Goal: Transaction & Acquisition: Purchase product/service

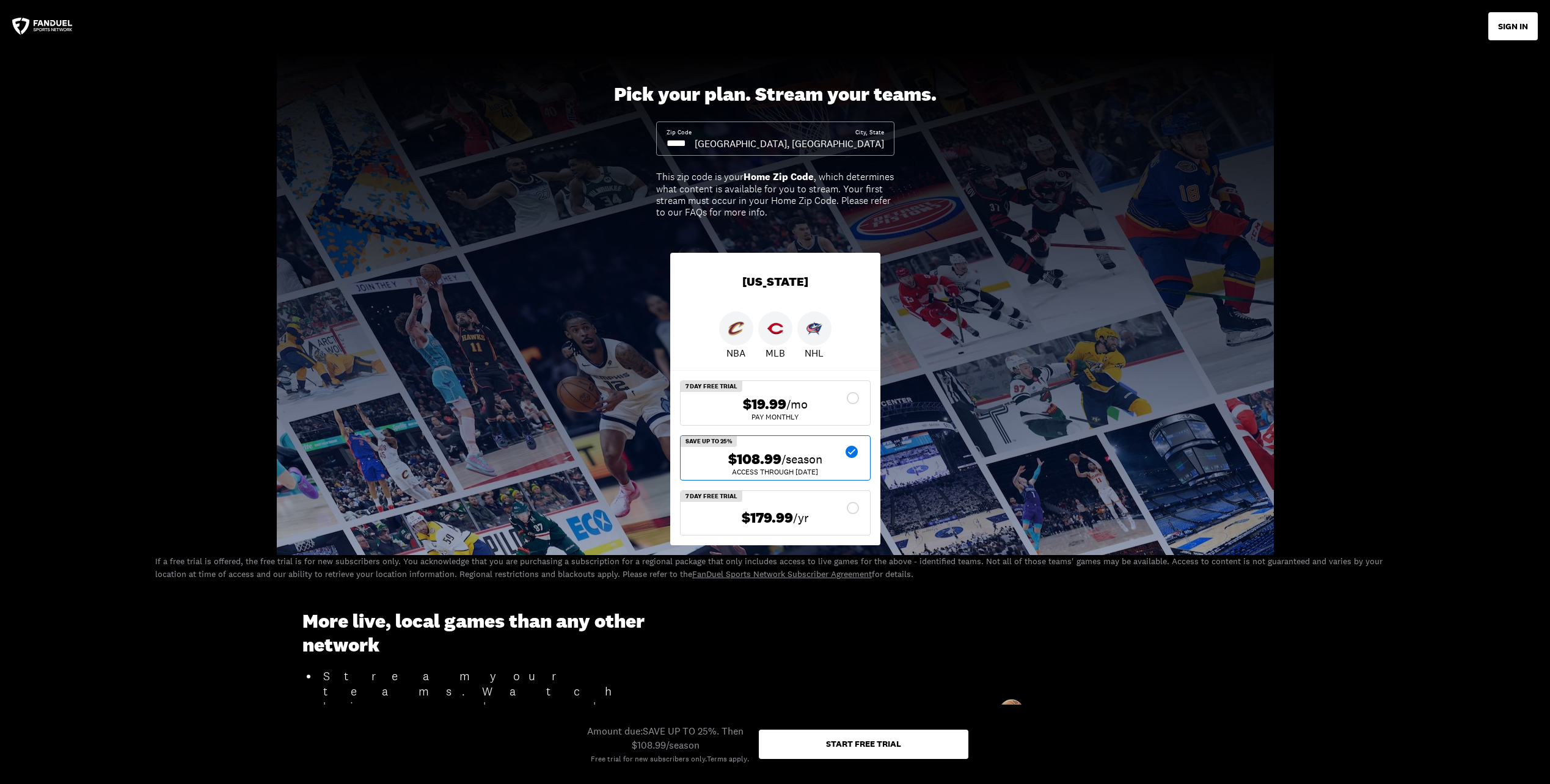
drag, startPoint x: 692, startPoint y: 144, endPoint x: 601, endPoint y: 135, distance: 91.4
click at [601, 135] on div "Pick your plan. Stream your teams. Zip Code City, State Dayton, OH This zip cod…" at bounding box center [775, 304] width 1550 height 503
drag, startPoint x: 664, startPoint y: 135, endPoint x: 664, endPoint y: 146, distance: 11.0
click at [664, 146] on div "Zip Code City, State Dayton, OH" at bounding box center [775, 138] width 239 height 34
drag, startPoint x: 664, startPoint y: 146, endPoint x: 695, endPoint y: 130, distance: 34.9
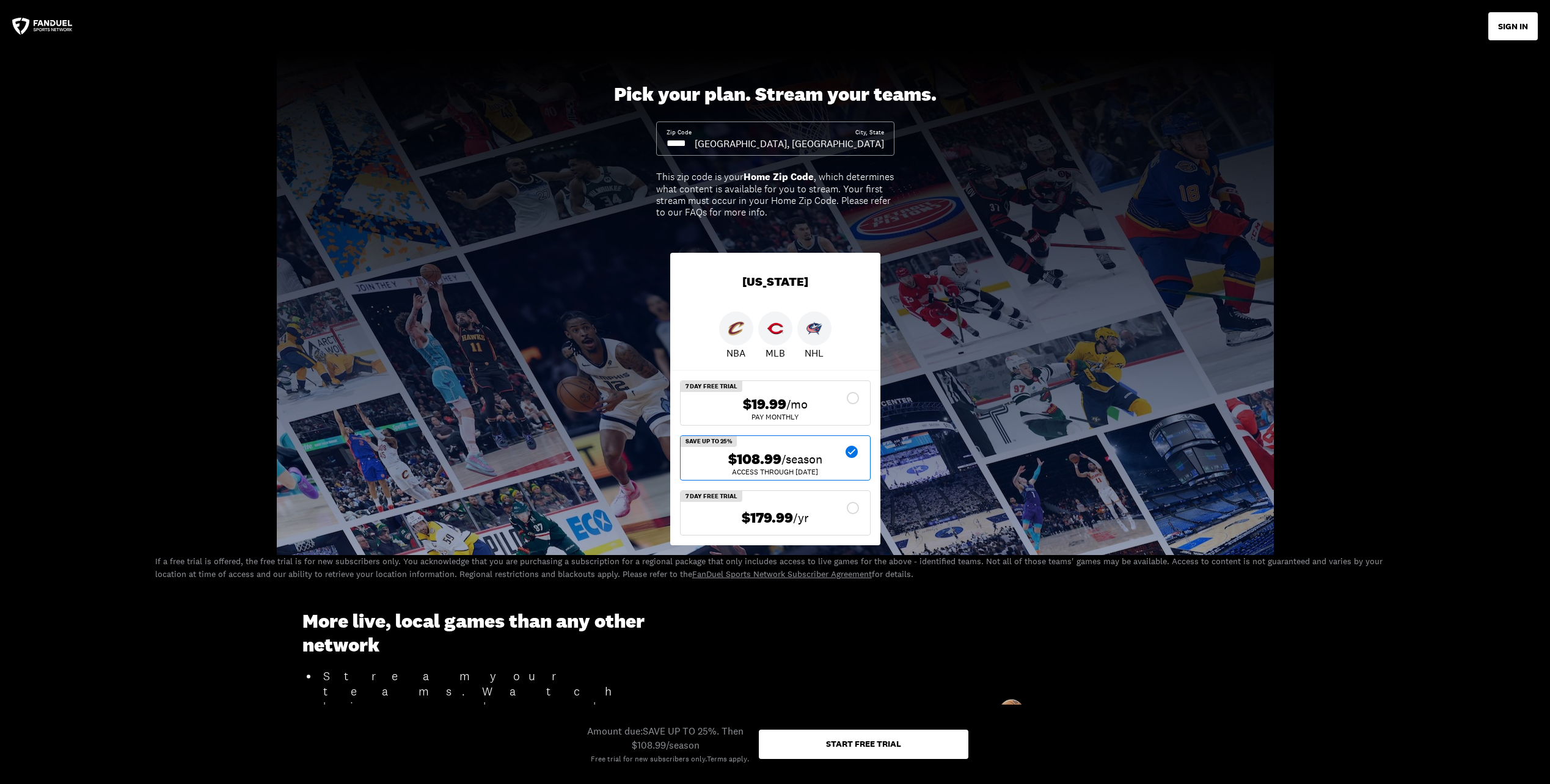
click at [695, 144] on input at bounding box center [680, 143] width 28 height 14
drag, startPoint x: 698, startPoint y: 143, endPoint x: 524, endPoint y: 136, distance: 174.1
click at [524, 136] on div "Pick your plan. Stream your teams. Zip Code City, State Dayton, OH This zip cod…" at bounding box center [775, 304] width 1550 height 503
click at [798, 446] on div "$108.99 /season ACCESS THROUGH MAY 1" at bounding box center [775, 458] width 189 height 44
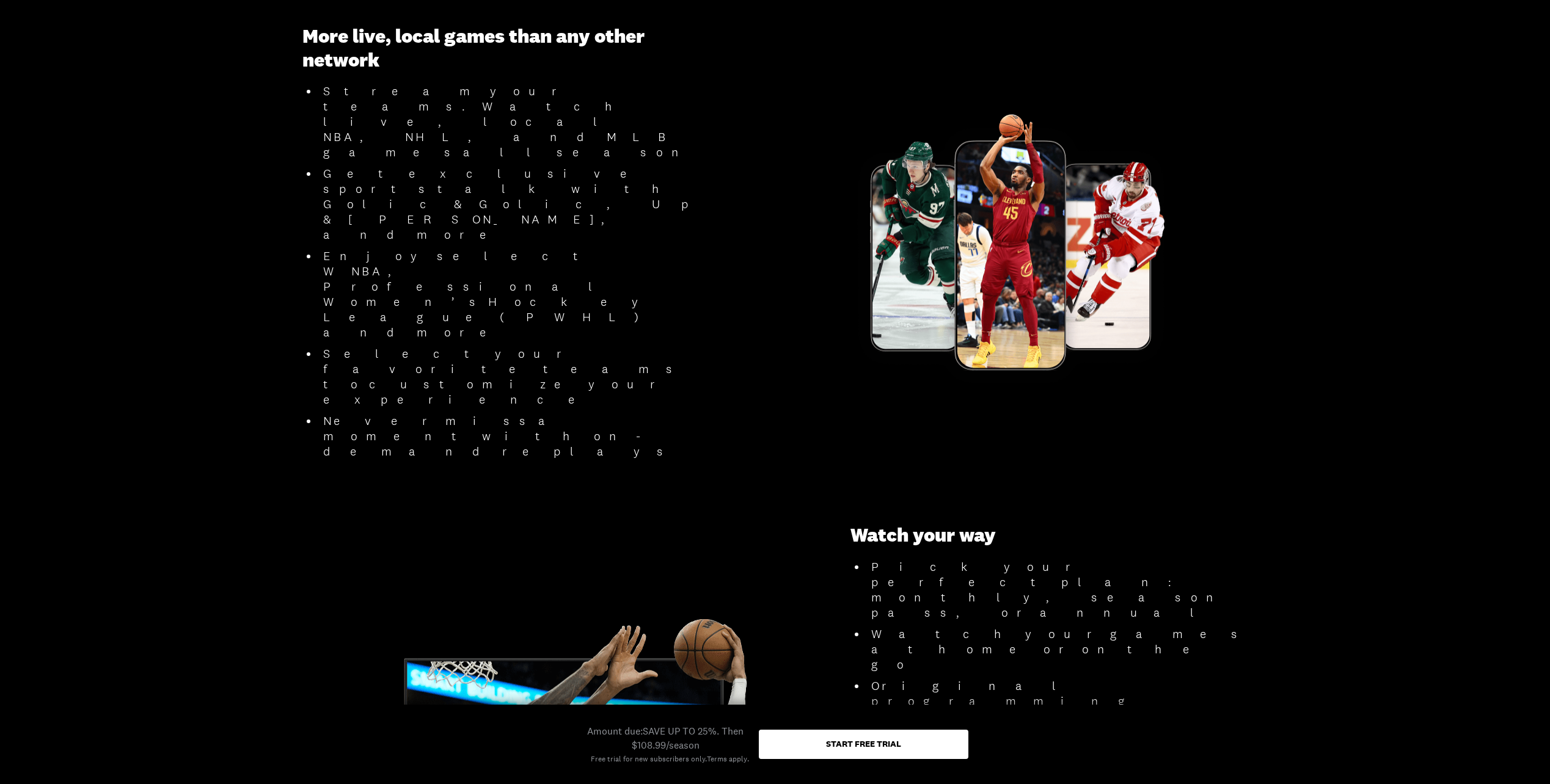
scroll to position [611, 0]
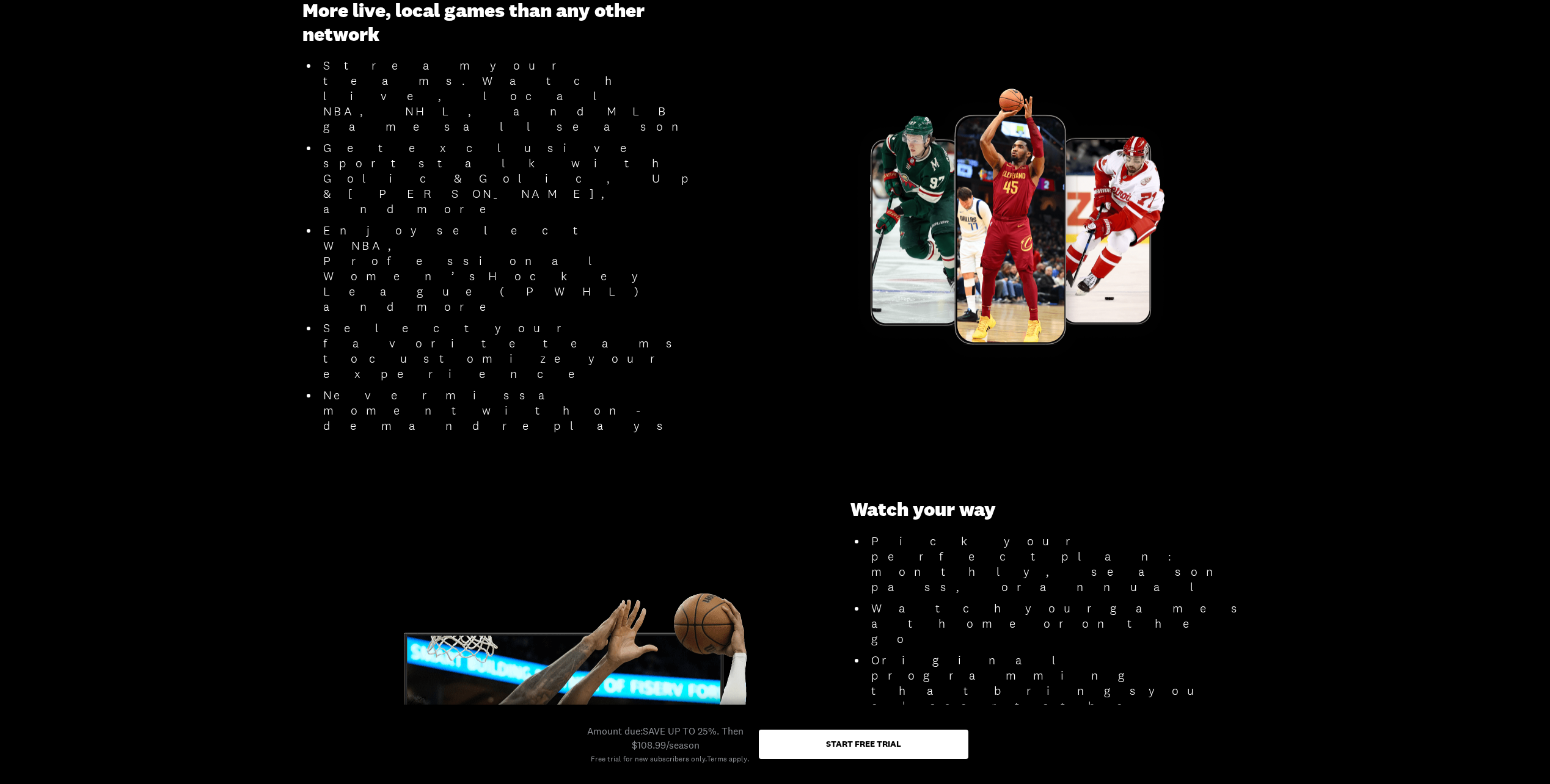
click at [845, 735] on div "Start free trial" at bounding box center [863, 744] width 210 height 29
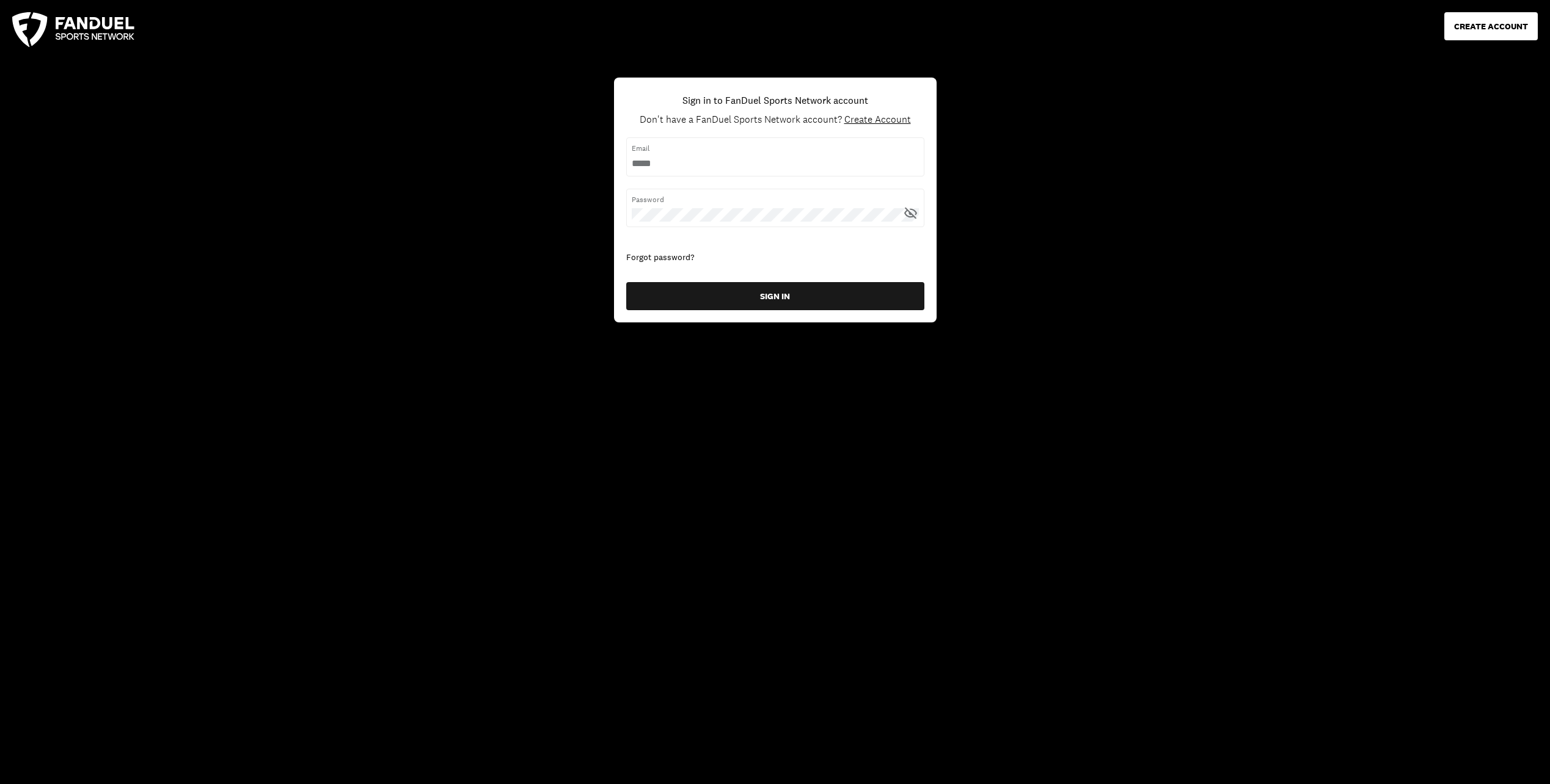
click at [876, 121] on span "Create Account" at bounding box center [878, 120] width 67 height 13
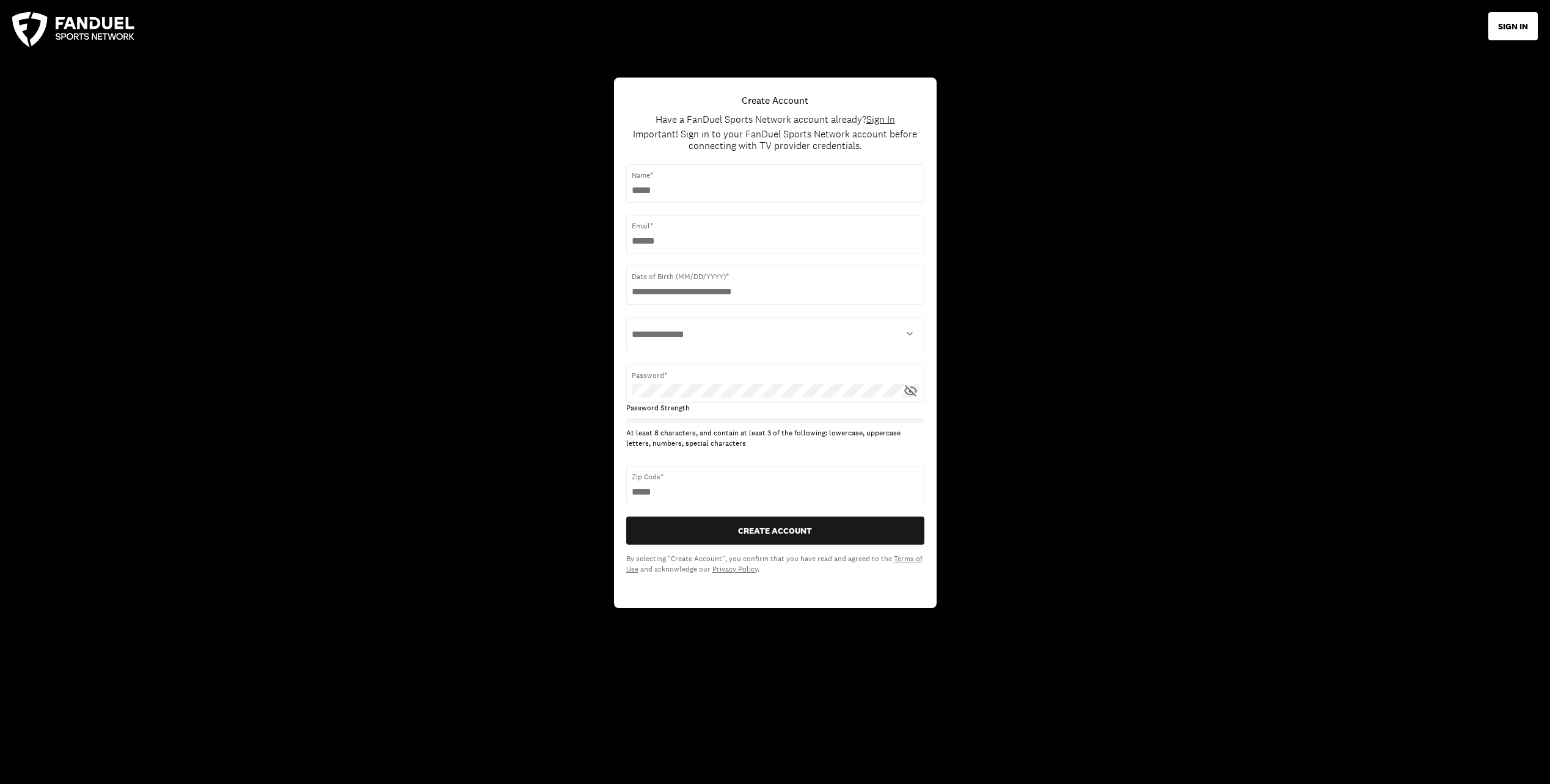
click at [695, 181] on div "Name*" at bounding box center [775, 183] width 298 height 38
drag, startPoint x: 695, startPoint y: 181, endPoint x: 692, endPoint y: 191, distance: 10.4
click at [692, 191] on input "text" at bounding box center [775, 191] width 287 height 14
type input "**********"
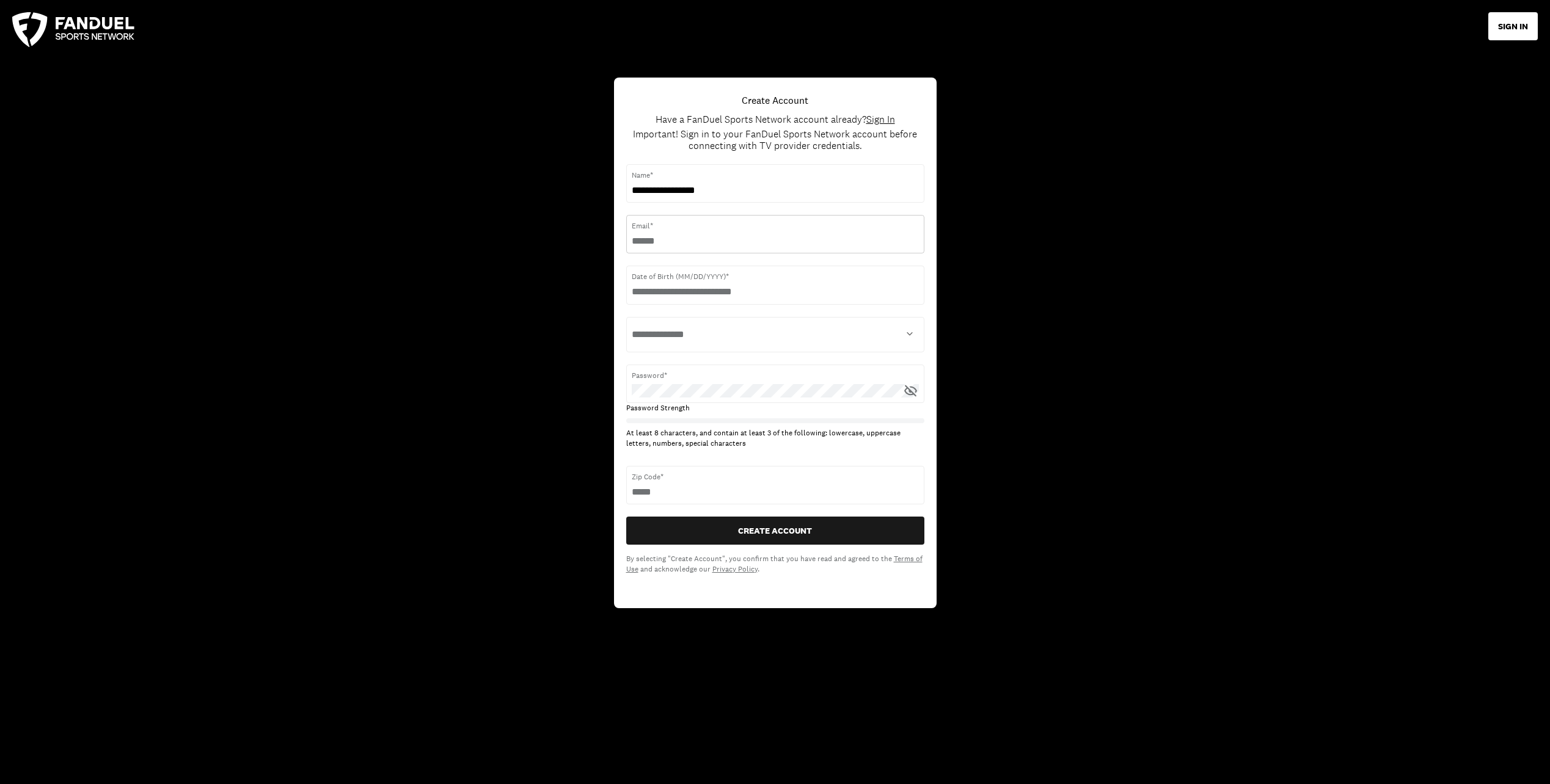
type input "**********"
click at [717, 336] on select "**********" at bounding box center [775, 335] width 287 height 25
select select "****"
click at [631, 322] on select "**********" at bounding box center [775, 335] width 287 height 25
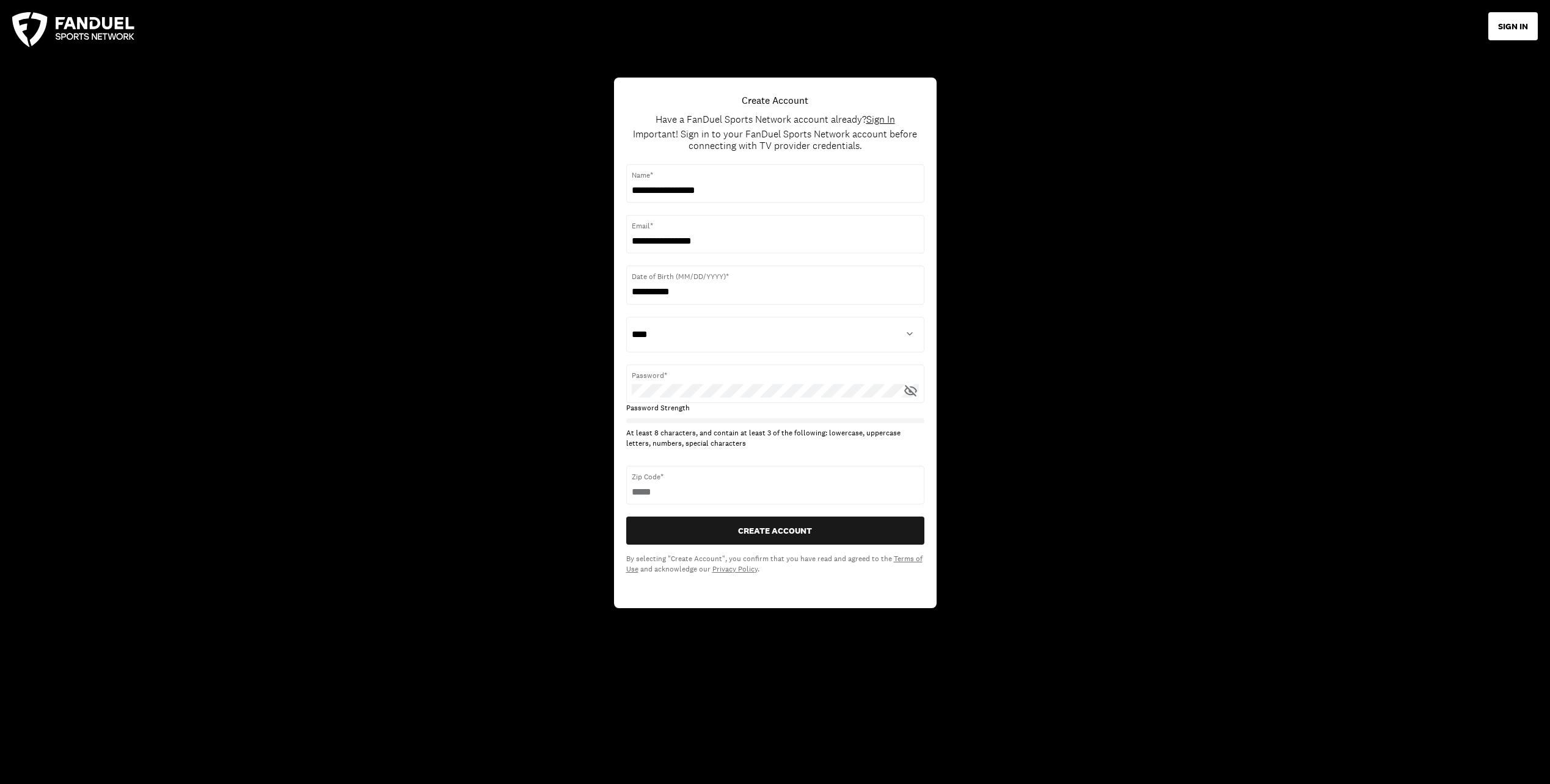
click at [778, 362] on div "**********" at bounding box center [775, 334] width 298 height 340
click at [546, 392] on div "**********" at bounding box center [775, 392] width 1550 height 784
click at [1133, 420] on div "**********" at bounding box center [775, 392] width 1550 height 784
click at [464, 407] on div "**********" at bounding box center [775, 392] width 1550 height 784
click at [1099, 439] on div "**********" at bounding box center [775, 392] width 1550 height 784
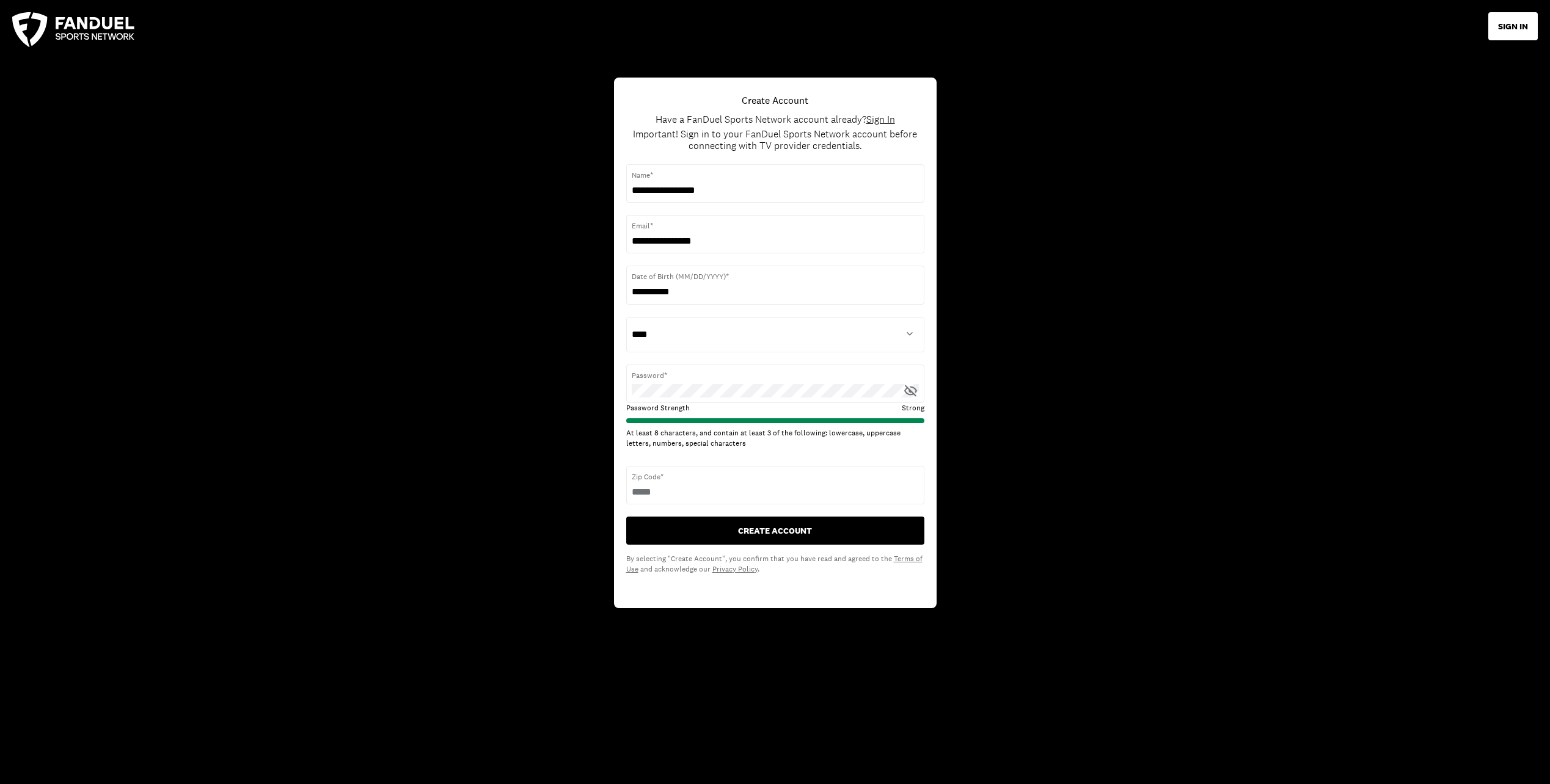
click at [771, 525] on button "CREATE ACCOUNT" at bounding box center [775, 530] width 298 height 28
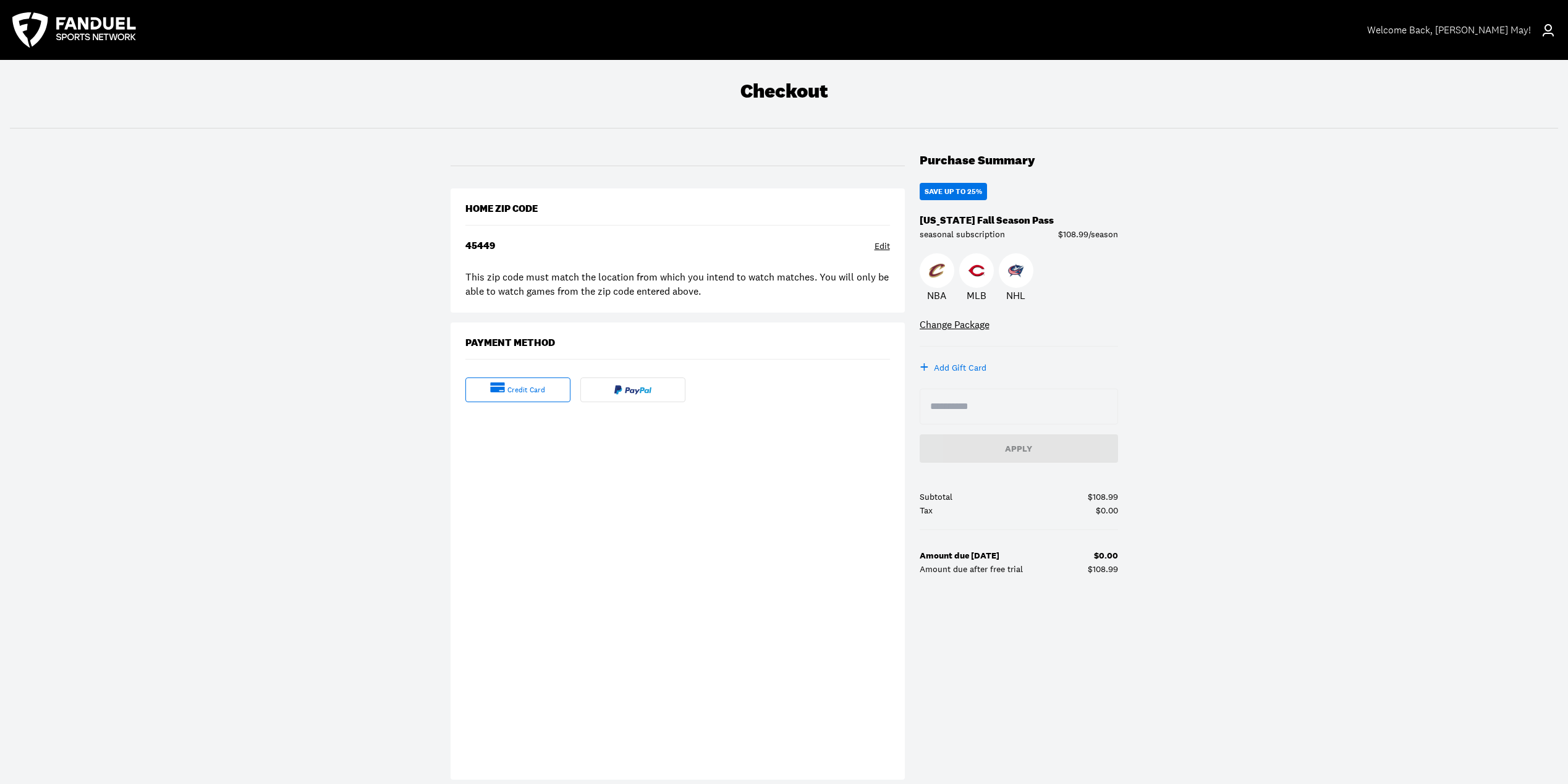
click at [883, 242] on div "Edit" at bounding box center [882, 246] width 15 height 12
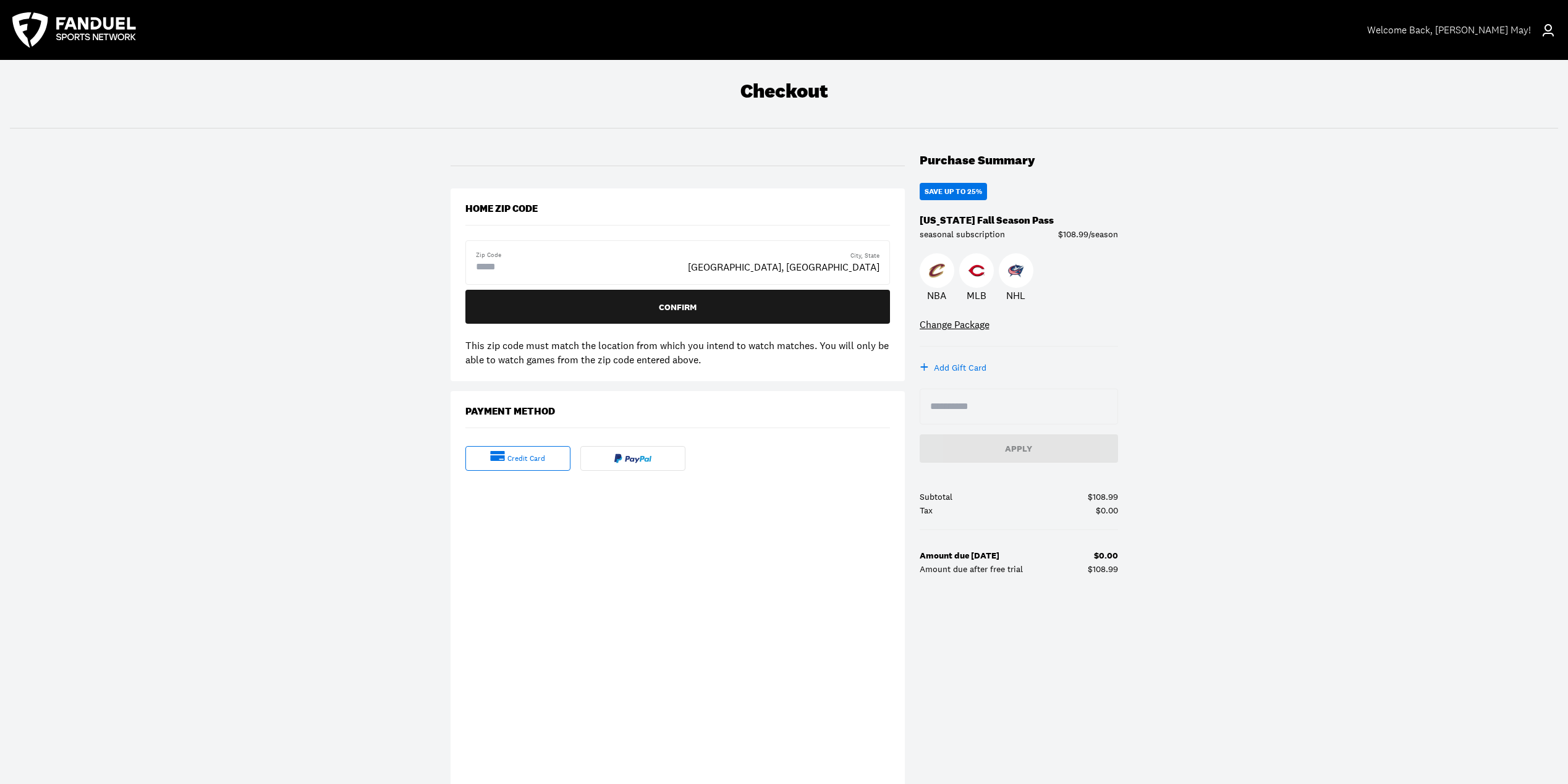
drag, startPoint x: 520, startPoint y: 269, endPoint x: 387, endPoint y: 269, distance: 133.0
click at [387, 269] on div "Checkout Purchase Summary SAVE UP TO 25% Ohio Fall Season Pass seasonal subscri…" at bounding box center [784, 464] width 1568 height 808
type input "*****"
click at [671, 306] on div "Update" at bounding box center [678, 307] width 405 height 9
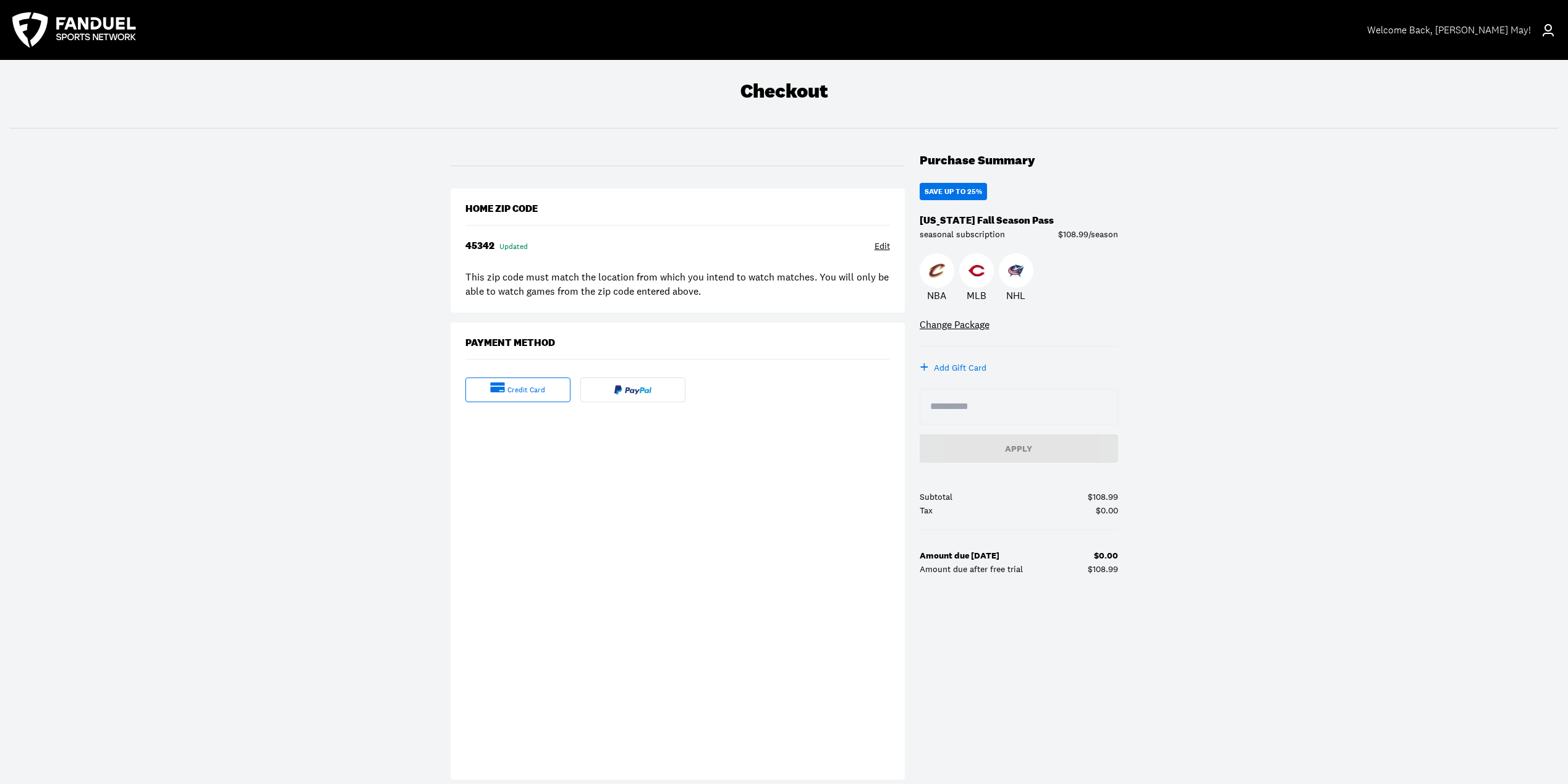
click at [632, 387] on img at bounding box center [633, 389] width 37 height 10
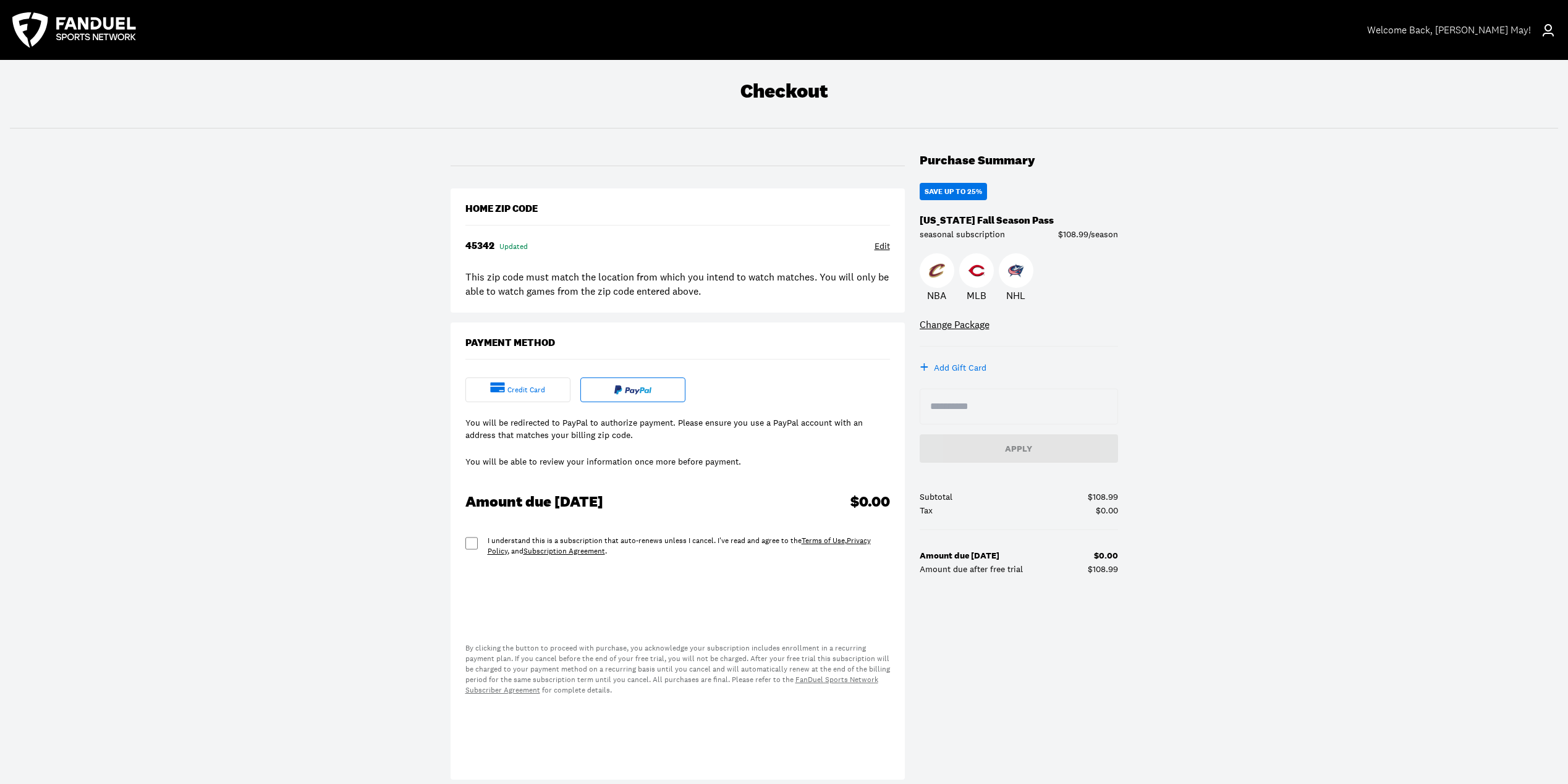
click at [642, 391] on img at bounding box center [633, 389] width 37 height 10
click at [639, 387] on img at bounding box center [633, 389] width 37 height 10
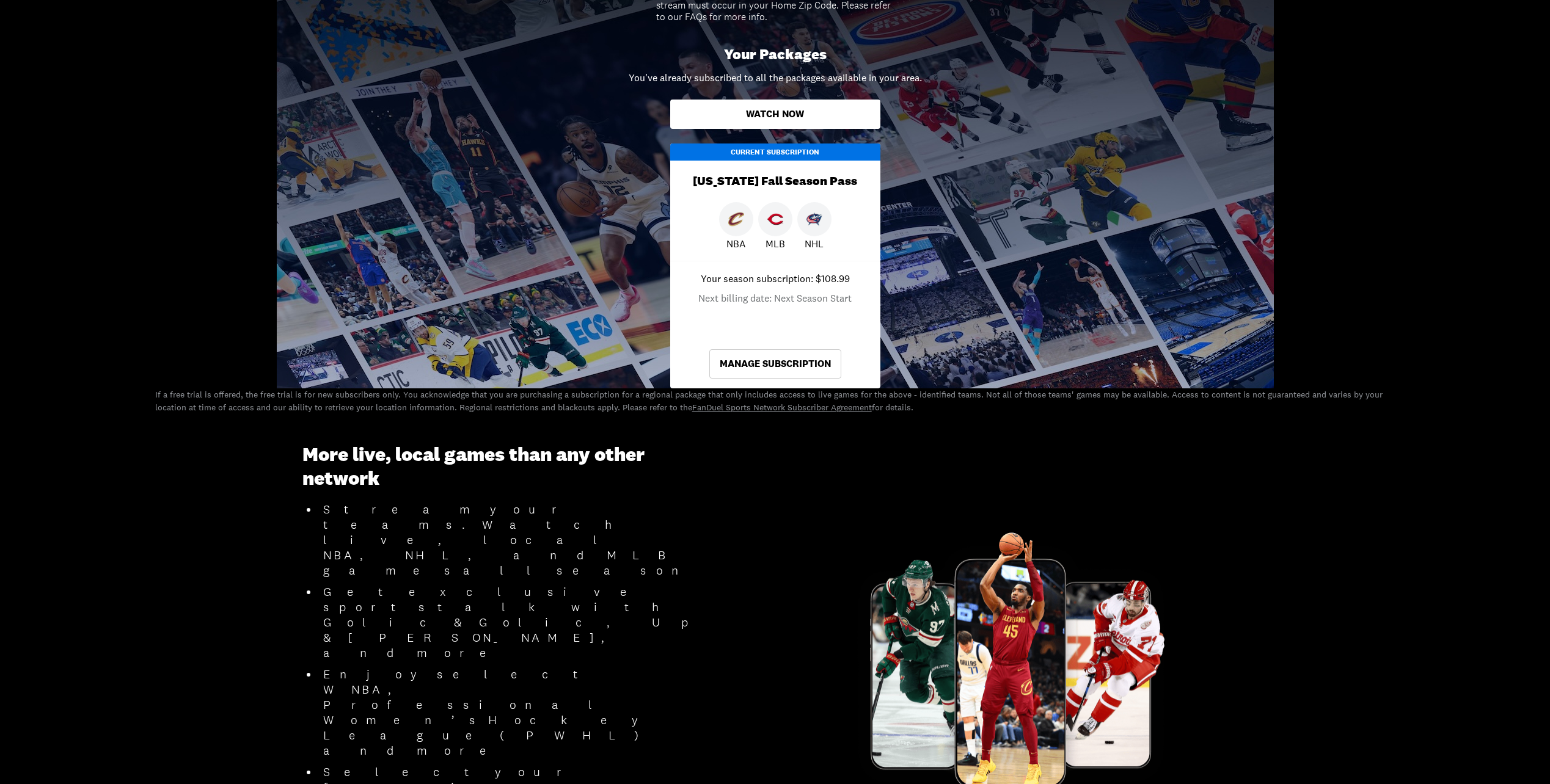
scroll to position [305, 0]
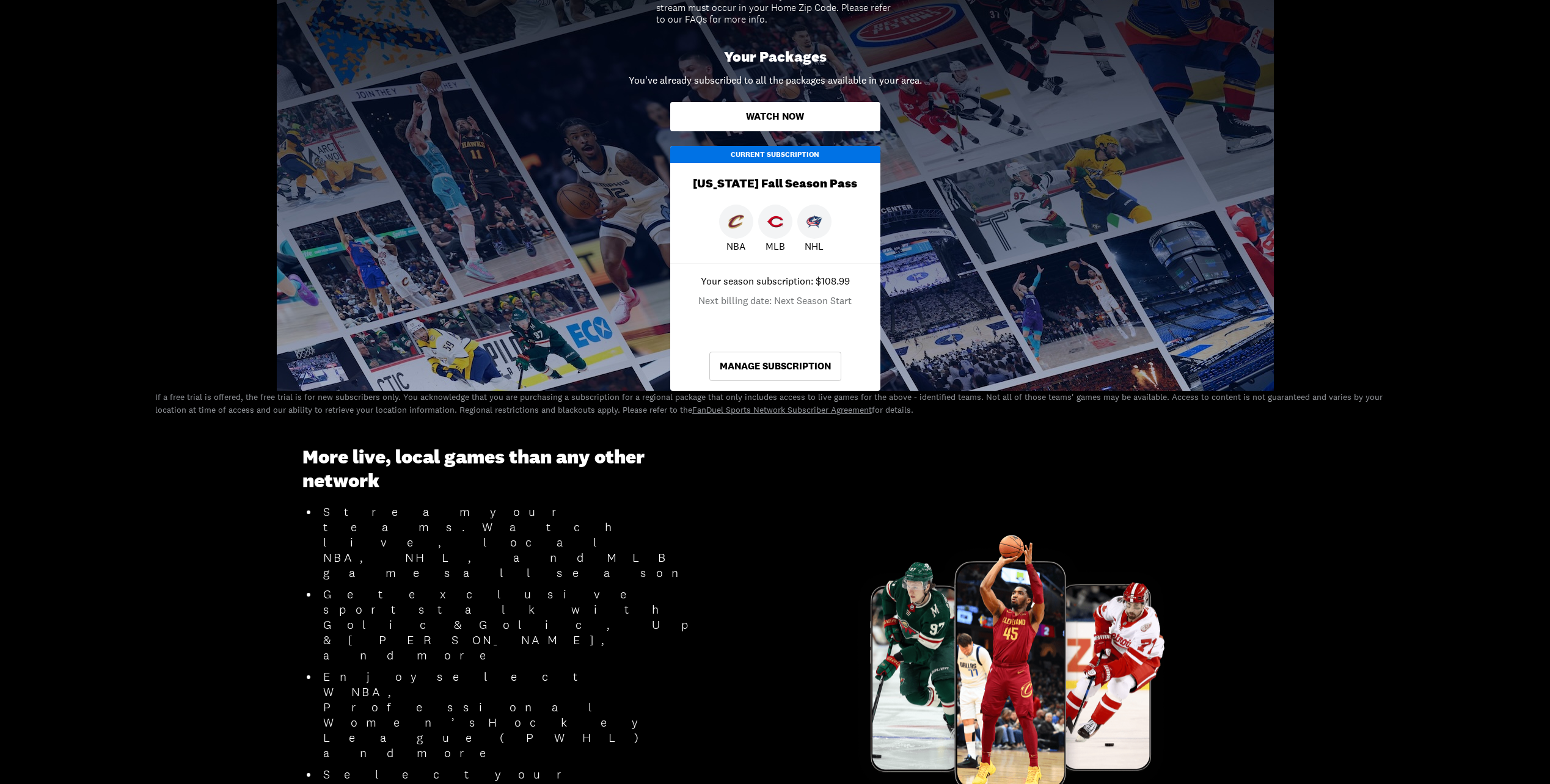
click at [766, 367] on link "Manage Subscription" at bounding box center [775, 366] width 132 height 29
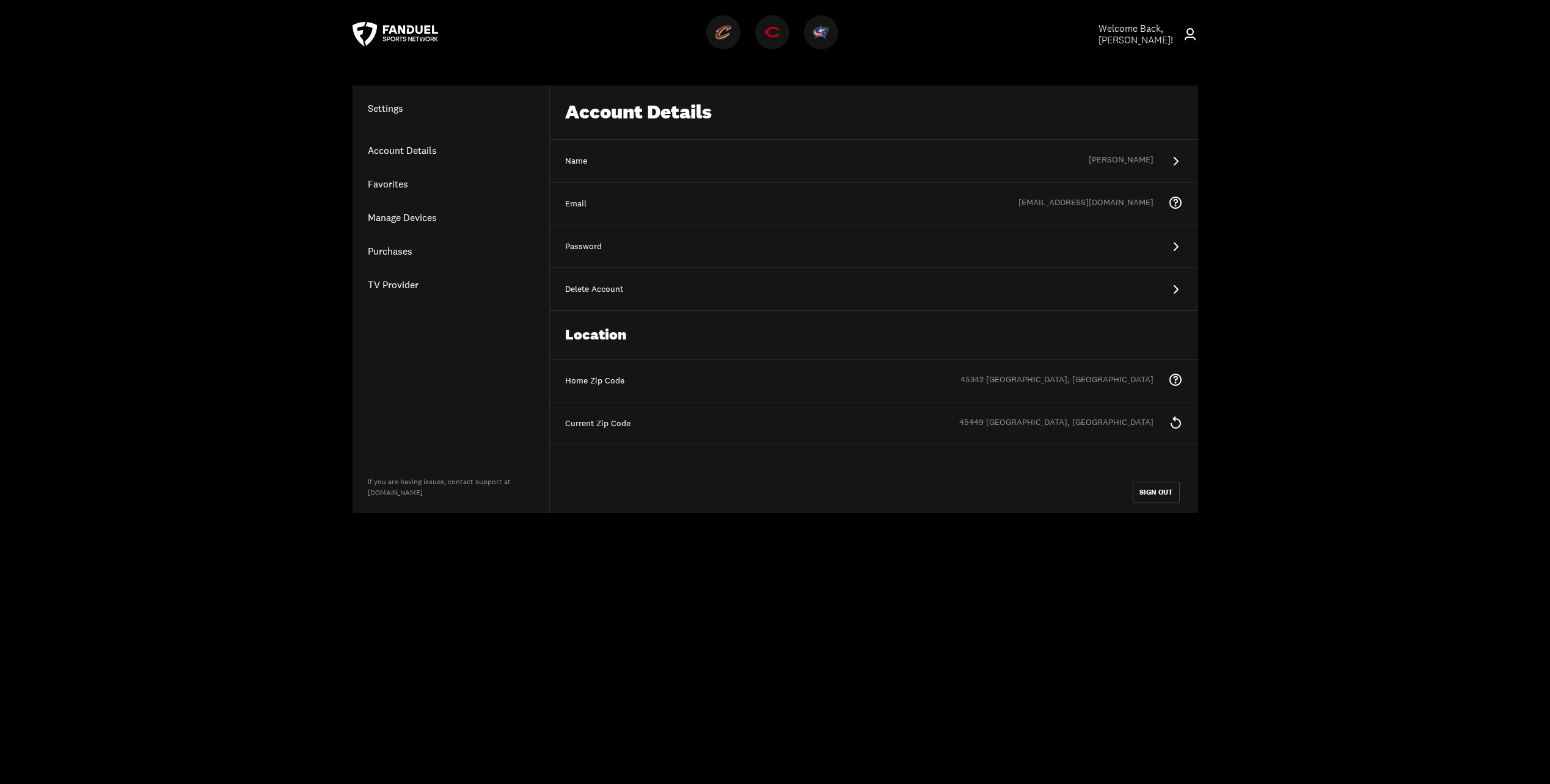
click at [1177, 420] on icon at bounding box center [1176, 422] width 10 height 12
click at [389, 283] on link "TV Provider" at bounding box center [450, 285] width 196 height 33
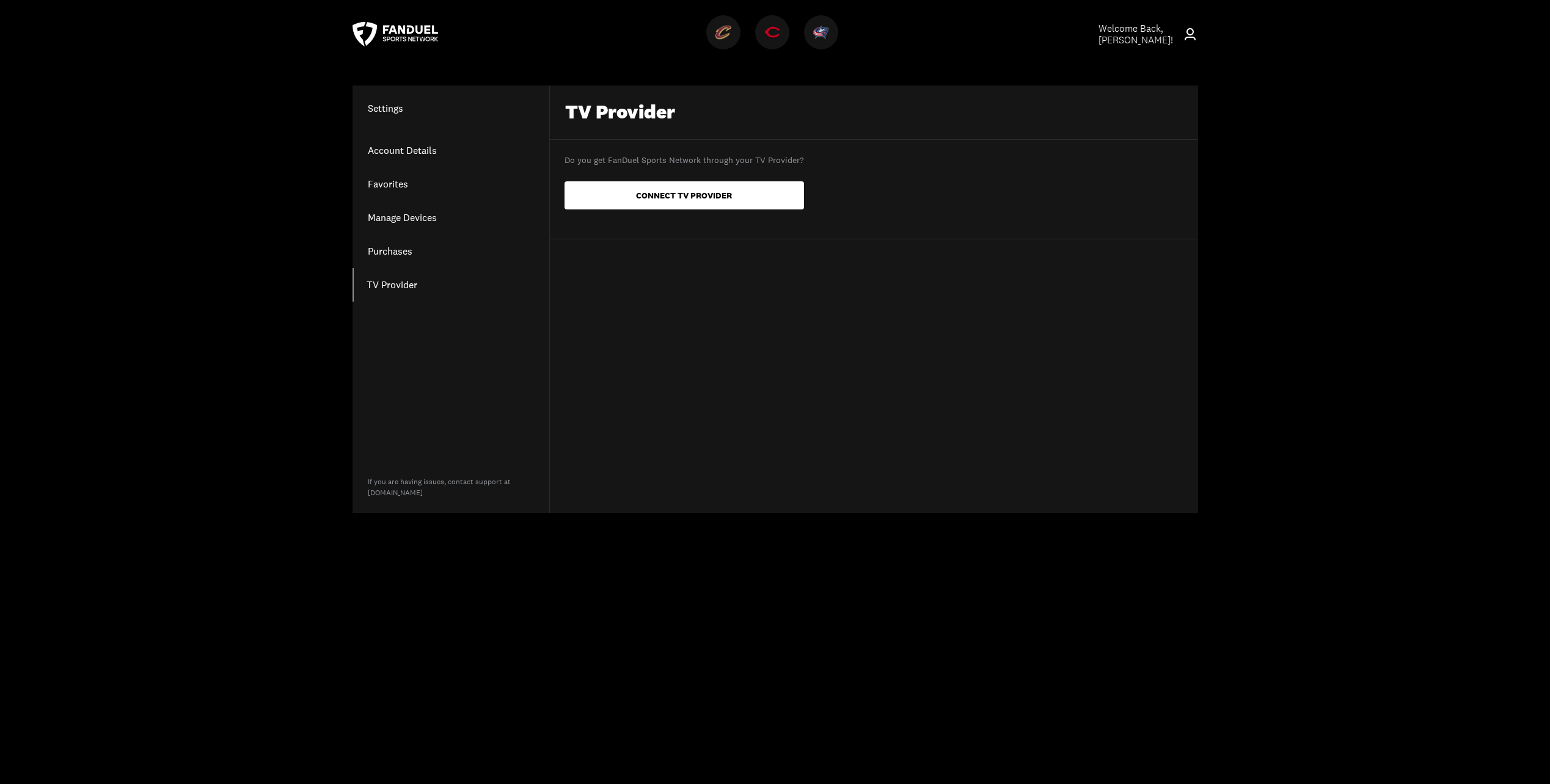
click at [394, 241] on link "Purchases" at bounding box center [450, 251] width 196 height 33
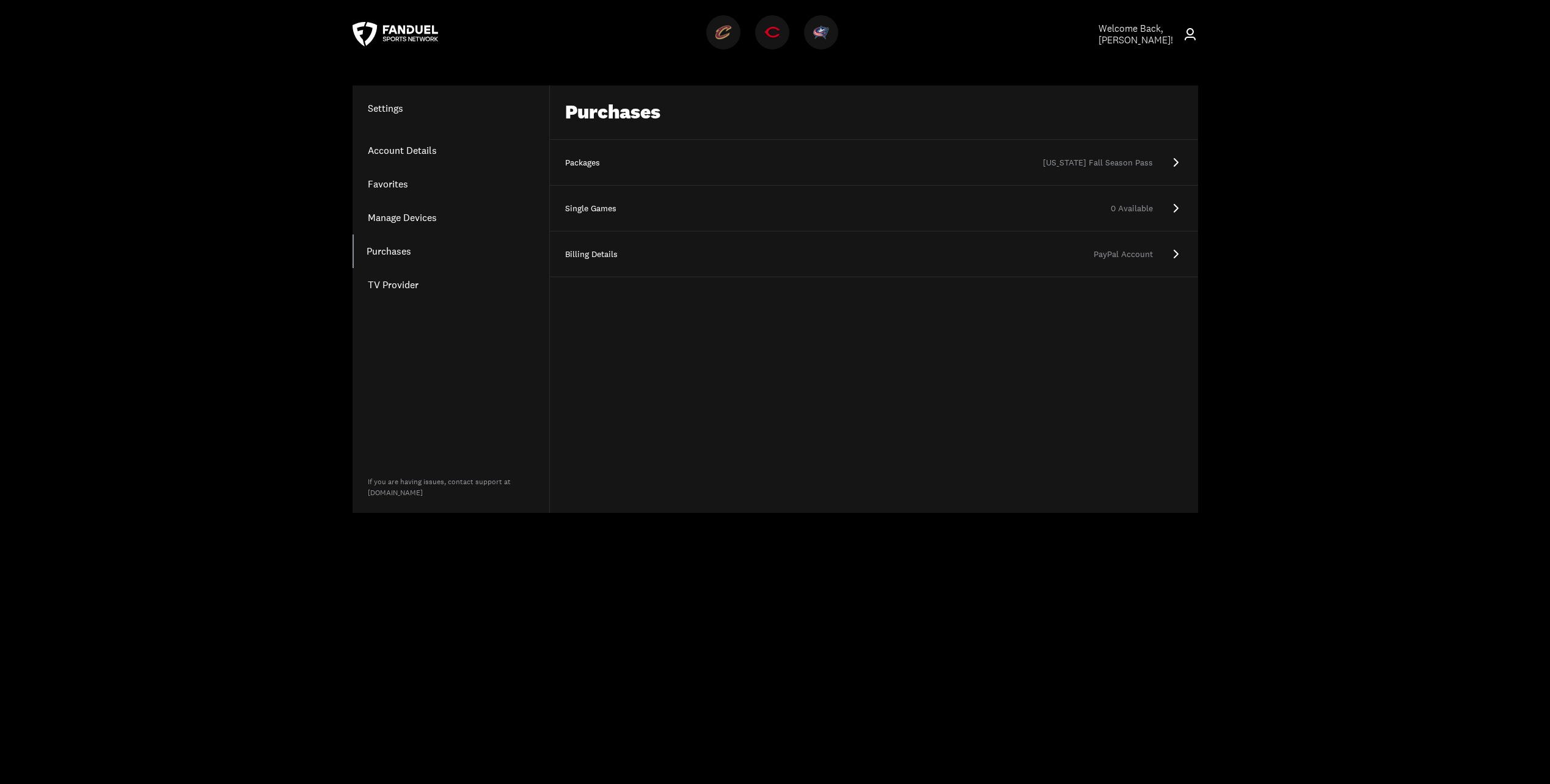
click at [391, 214] on link "Manage Devices" at bounding box center [450, 217] width 196 height 33
click at [381, 180] on link "Favorites" at bounding box center [450, 184] width 196 height 33
click at [1172, 347] on icon at bounding box center [1170, 351] width 14 height 14
click at [1172, 349] on icon at bounding box center [1169, 351] width 12 height 12
click at [1170, 349] on icon at bounding box center [1170, 351] width 14 height 14
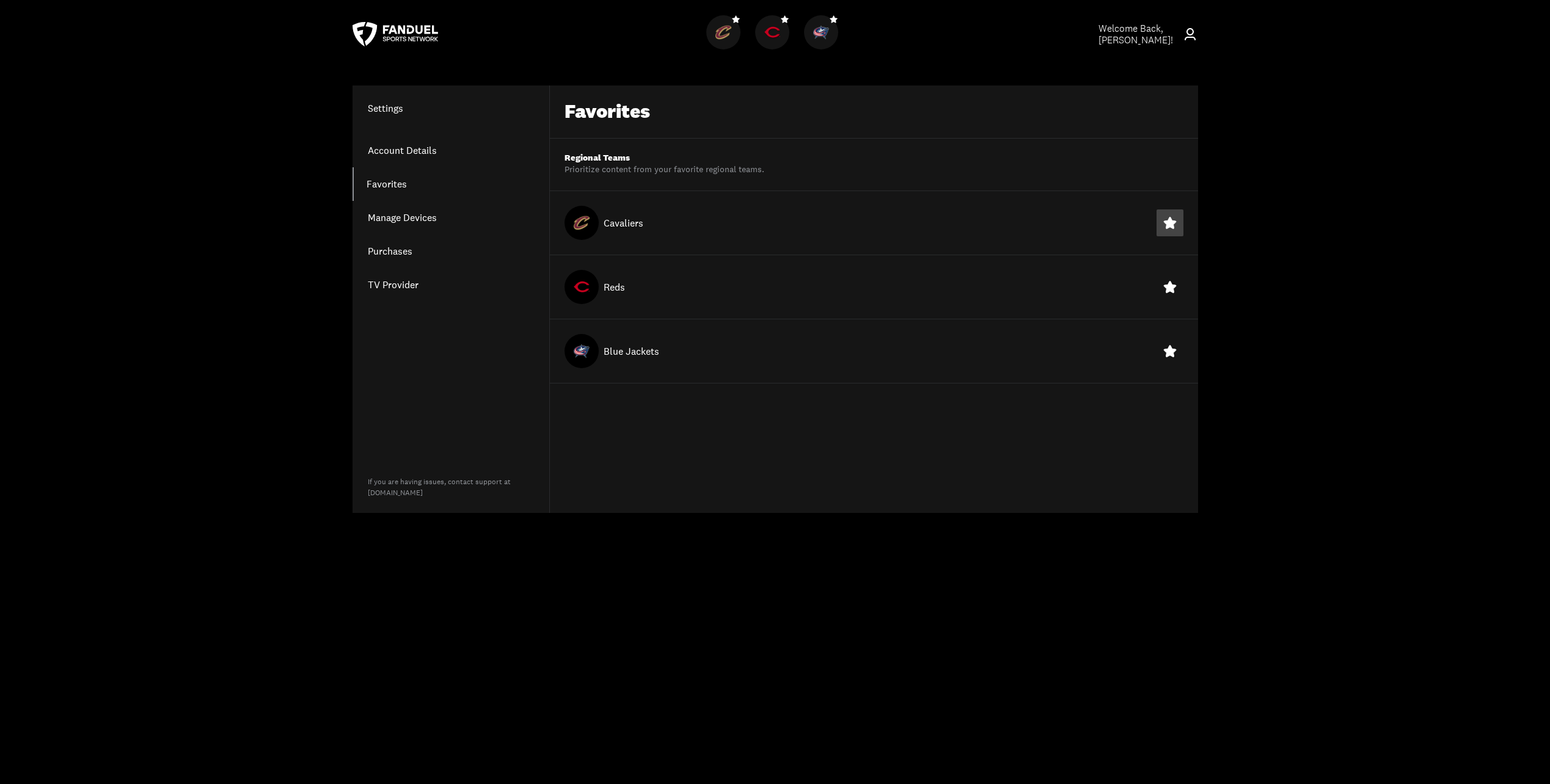
click at [1178, 220] on button at bounding box center [1169, 222] width 27 height 27
click at [1169, 282] on icon at bounding box center [1169, 287] width 12 height 12
click at [1173, 349] on icon at bounding box center [1169, 351] width 12 height 12
drag, startPoint x: 1175, startPoint y: 221, endPoint x: 1175, endPoint y: 293, distance: 72.0
click at [1179, 267] on div "Favorites Regional Teams Prioritize content from your favorite regional teams. …" at bounding box center [874, 299] width 648 height 428
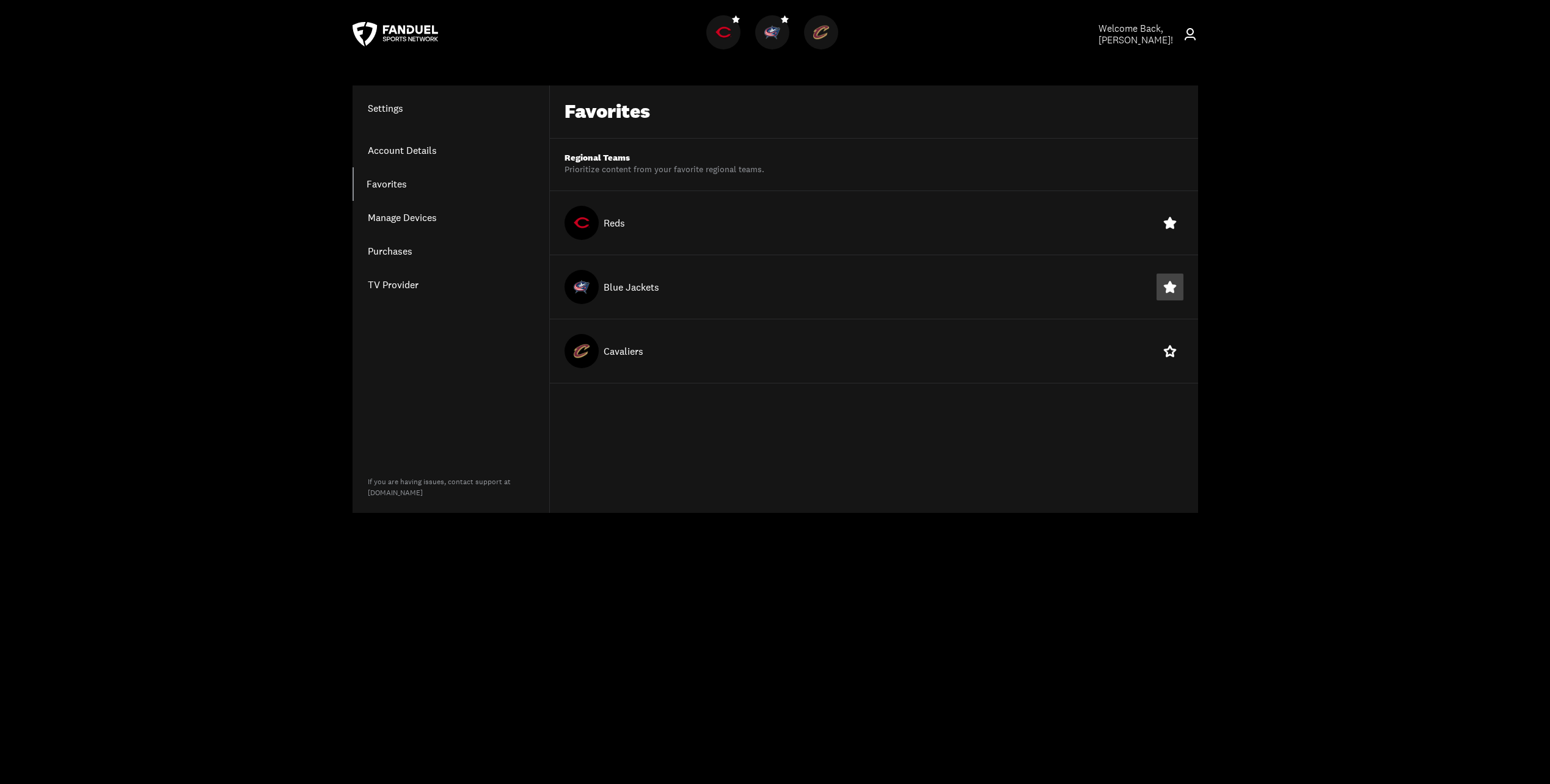
click at [1168, 285] on icon at bounding box center [1169, 287] width 10 height 9
click at [1170, 349] on icon at bounding box center [1170, 351] width 14 height 14
click at [1167, 351] on icon at bounding box center [1170, 351] width 14 height 14
click at [1167, 351] on icon at bounding box center [1169, 351] width 10 height 9
click at [1167, 351] on icon at bounding box center [1170, 351] width 14 height 14
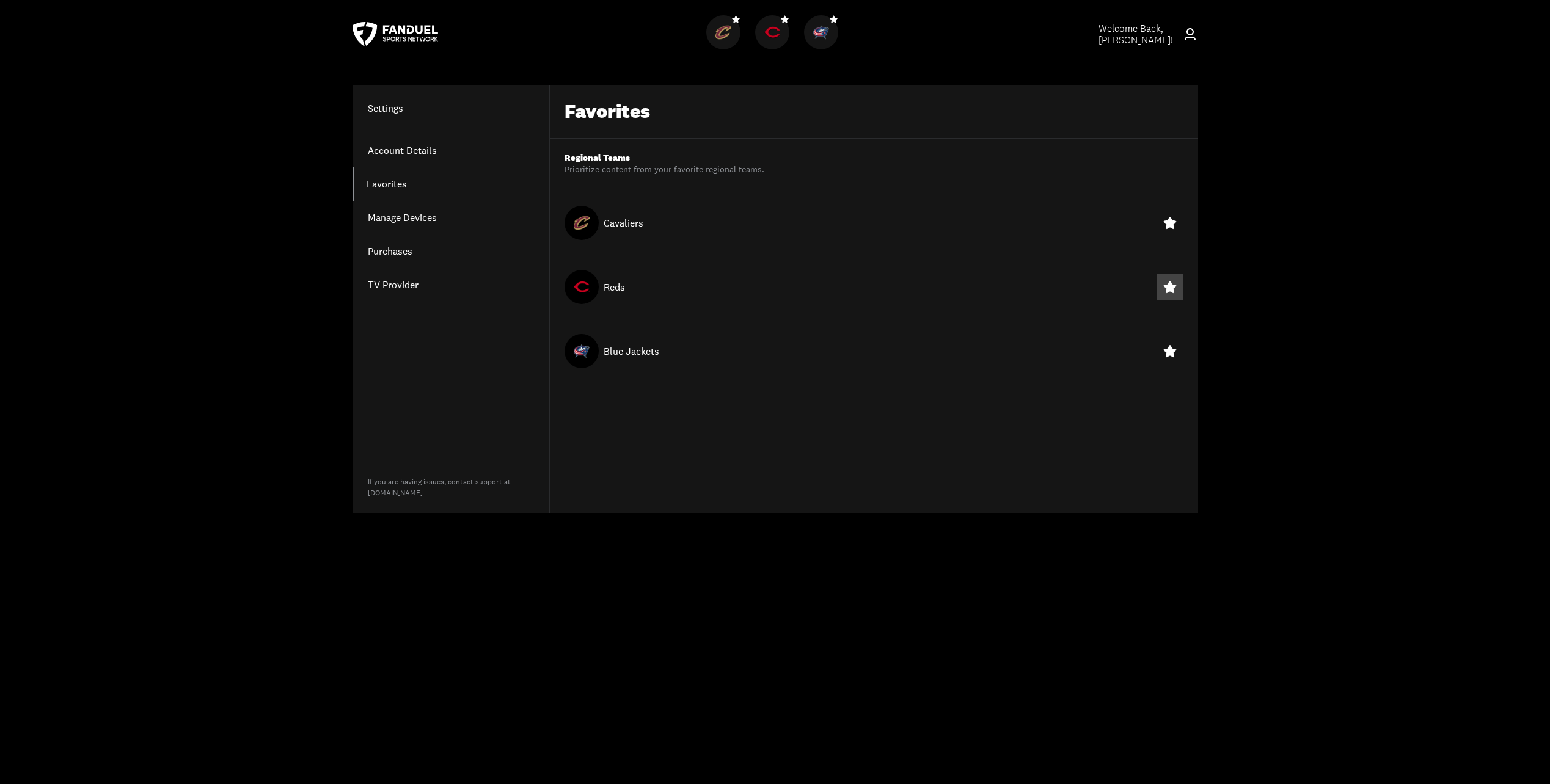
click at [1176, 285] on icon at bounding box center [1169, 287] width 12 height 12
click at [1174, 220] on icon at bounding box center [1170, 222] width 14 height 14
click at [1169, 354] on icon at bounding box center [1170, 351] width 14 height 14
click at [1169, 287] on icon at bounding box center [1169, 287] width 10 height 9
click at [1169, 287] on icon at bounding box center [1170, 287] width 14 height 14
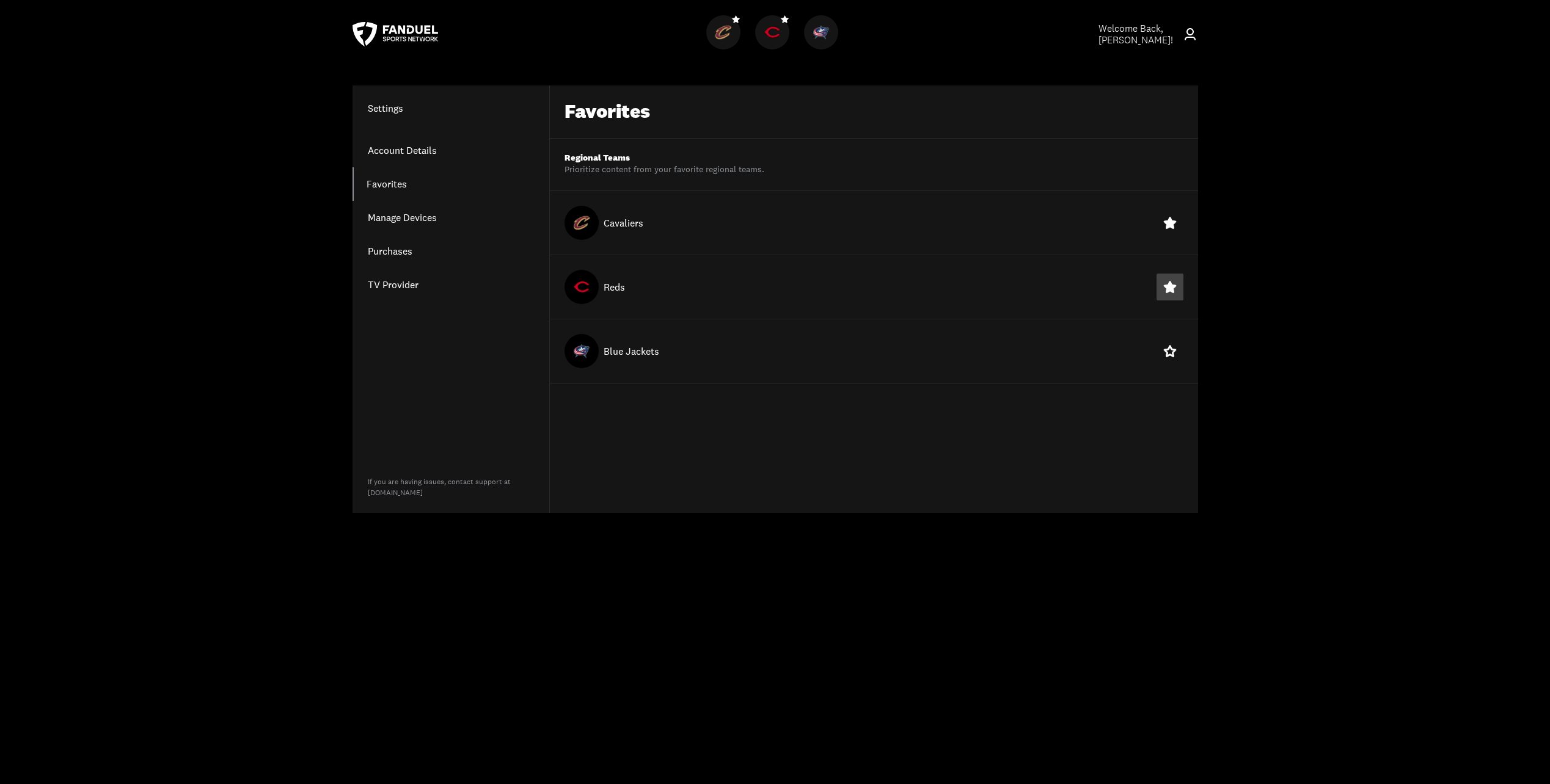
click at [1169, 287] on icon at bounding box center [1169, 287] width 10 height 9
drag, startPoint x: 1168, startPoint y: 350, endPoint x: 1155, endPoint y: 235, distance: 115.7
click at [1155, 235] on div "Favorites Regional Teams Prioritize content from your favorite regional teams. …" at bounding box center [874, 299] width 648 height 428
click at [1174, 220] on icon at bounding box center [1169, 222] width 12 height 12
click at [1172, 288] on icon at bounding box center [1170, 287] width 14 height 14
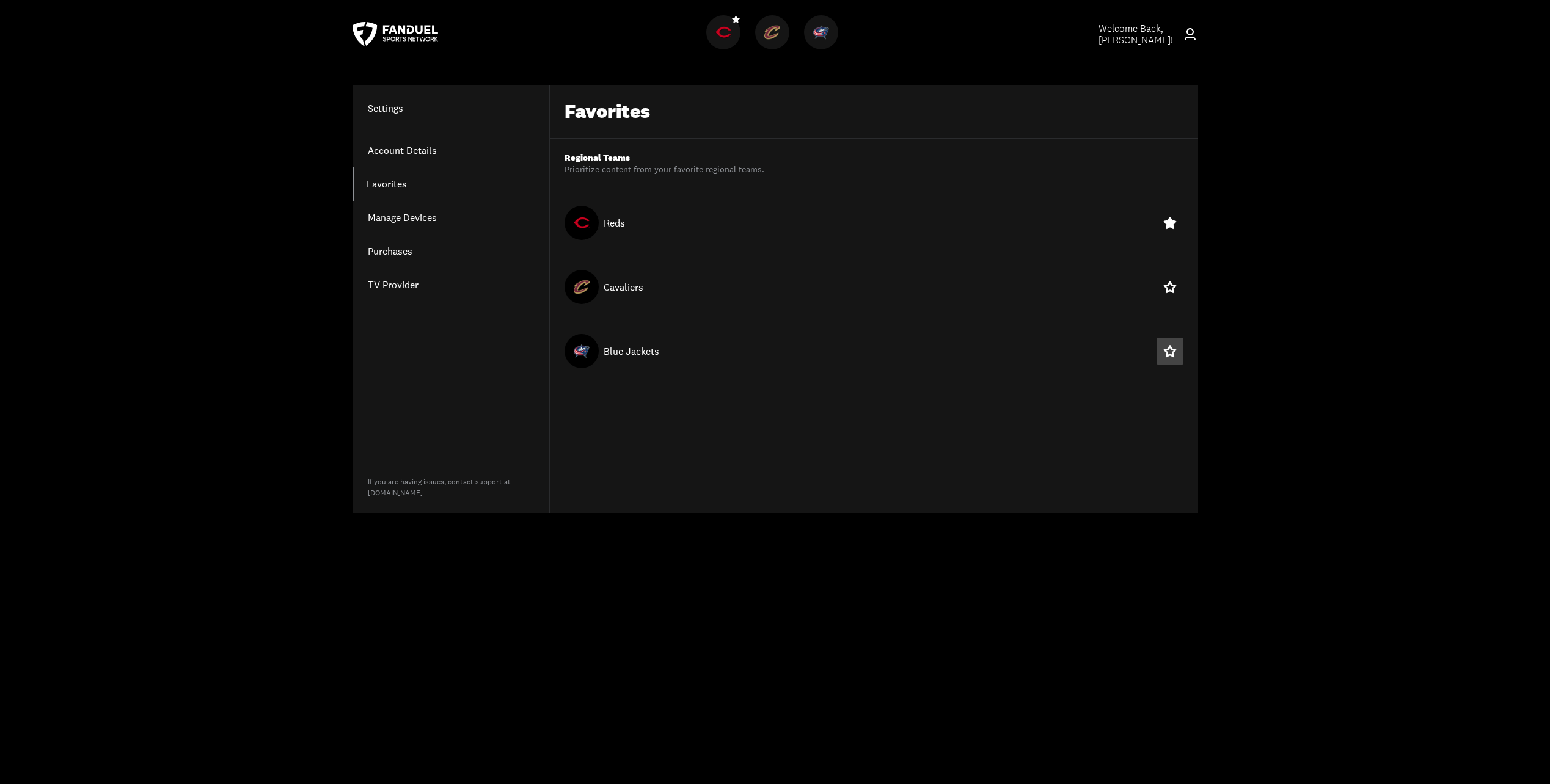
click at [1169, 354] on icon at bounding box center [1170, 351] width 14 height 14
click at [1175, 217] on icon at bounding box center [1170, 222] width 14 height 14
click at [775, 29] on img at bounding box center [772, 33] width 16 height 16
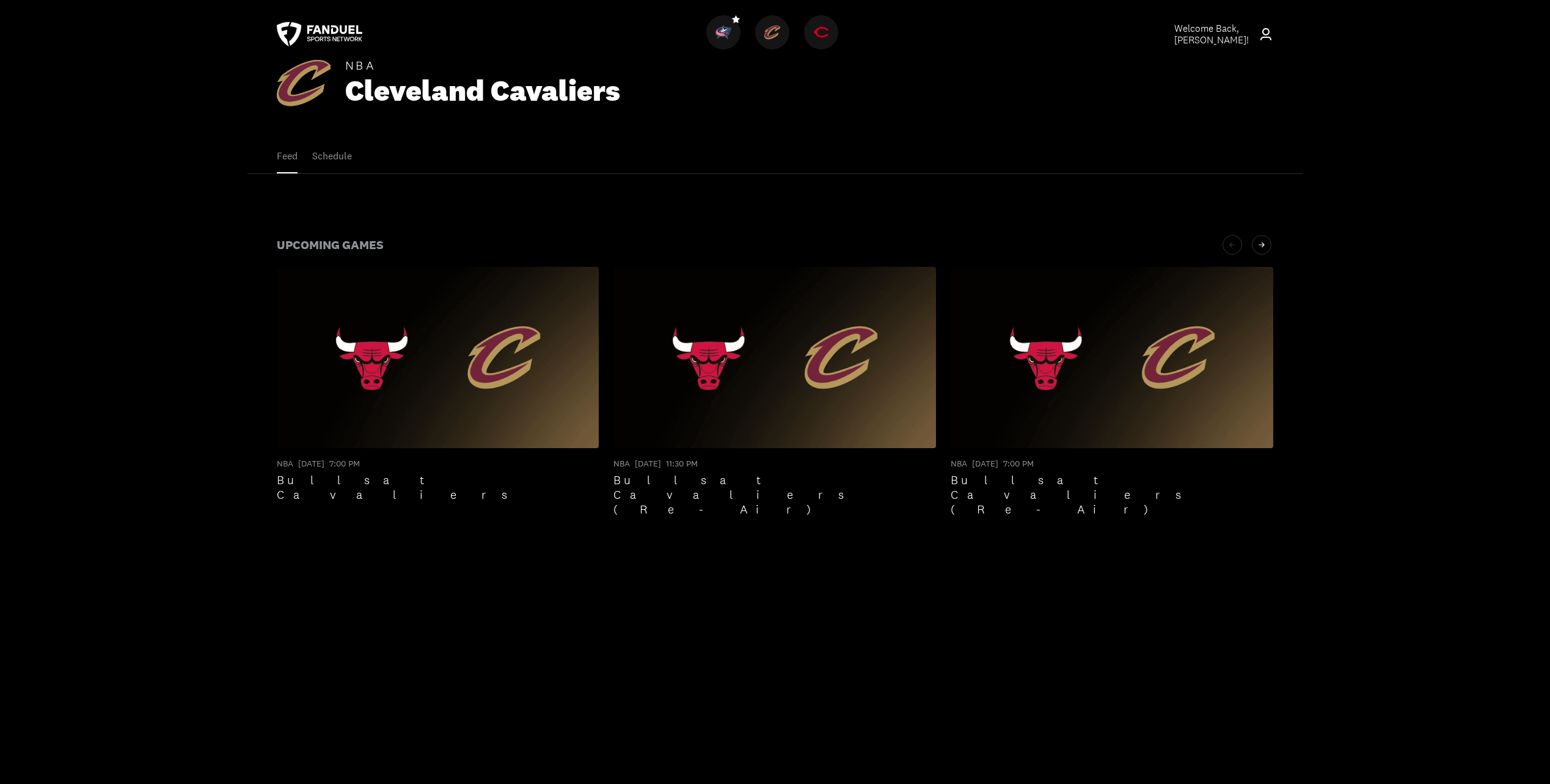
click at [820, 29] on img at bounding box center [821, 33] width 16 height 16
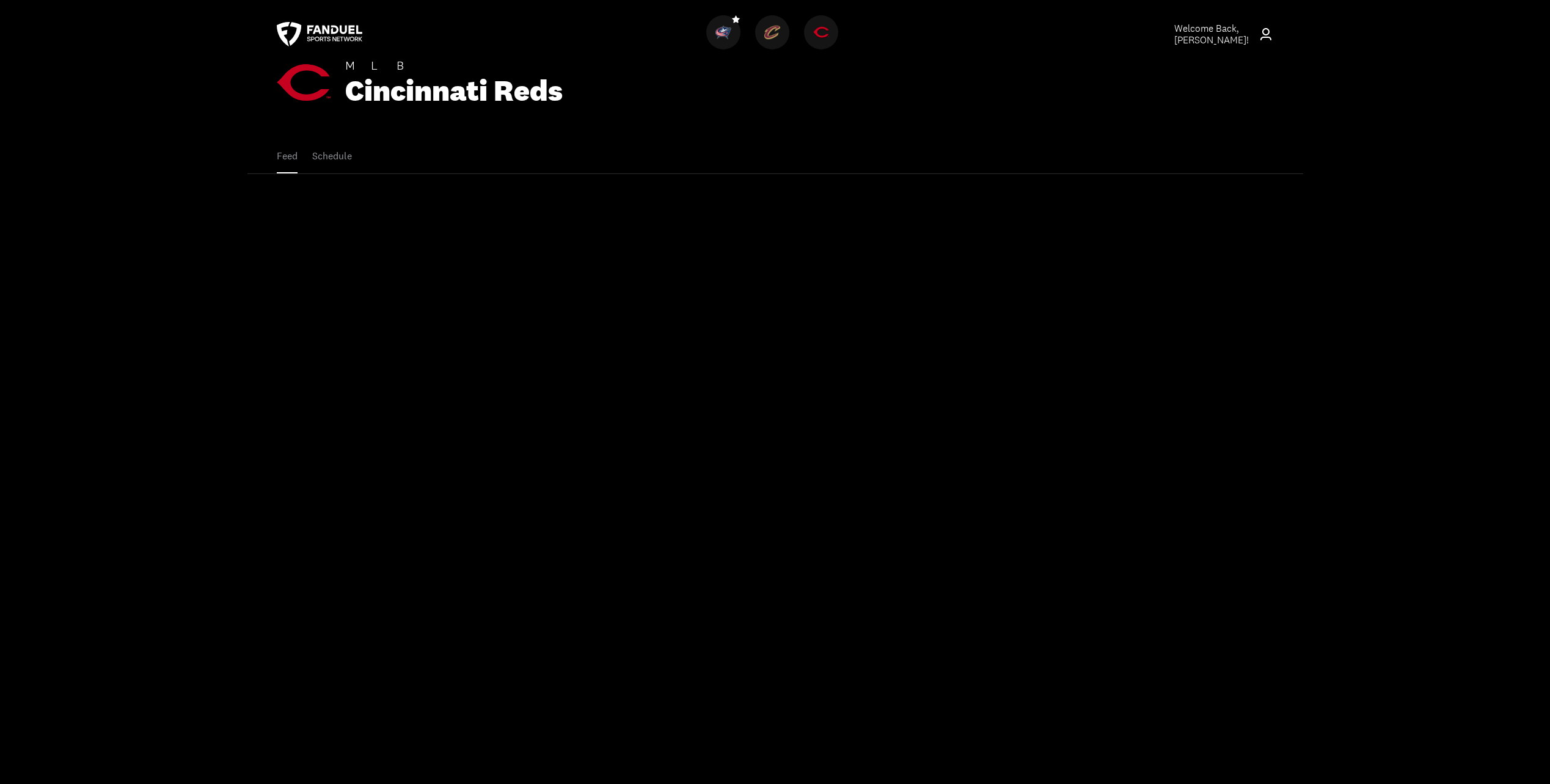
click at [824, 25] on img at bounding box center [821, 33] width 16 height 16
click at [333, 157] on button "Schedule" at bounding box center [332, 156] width 40 height 34
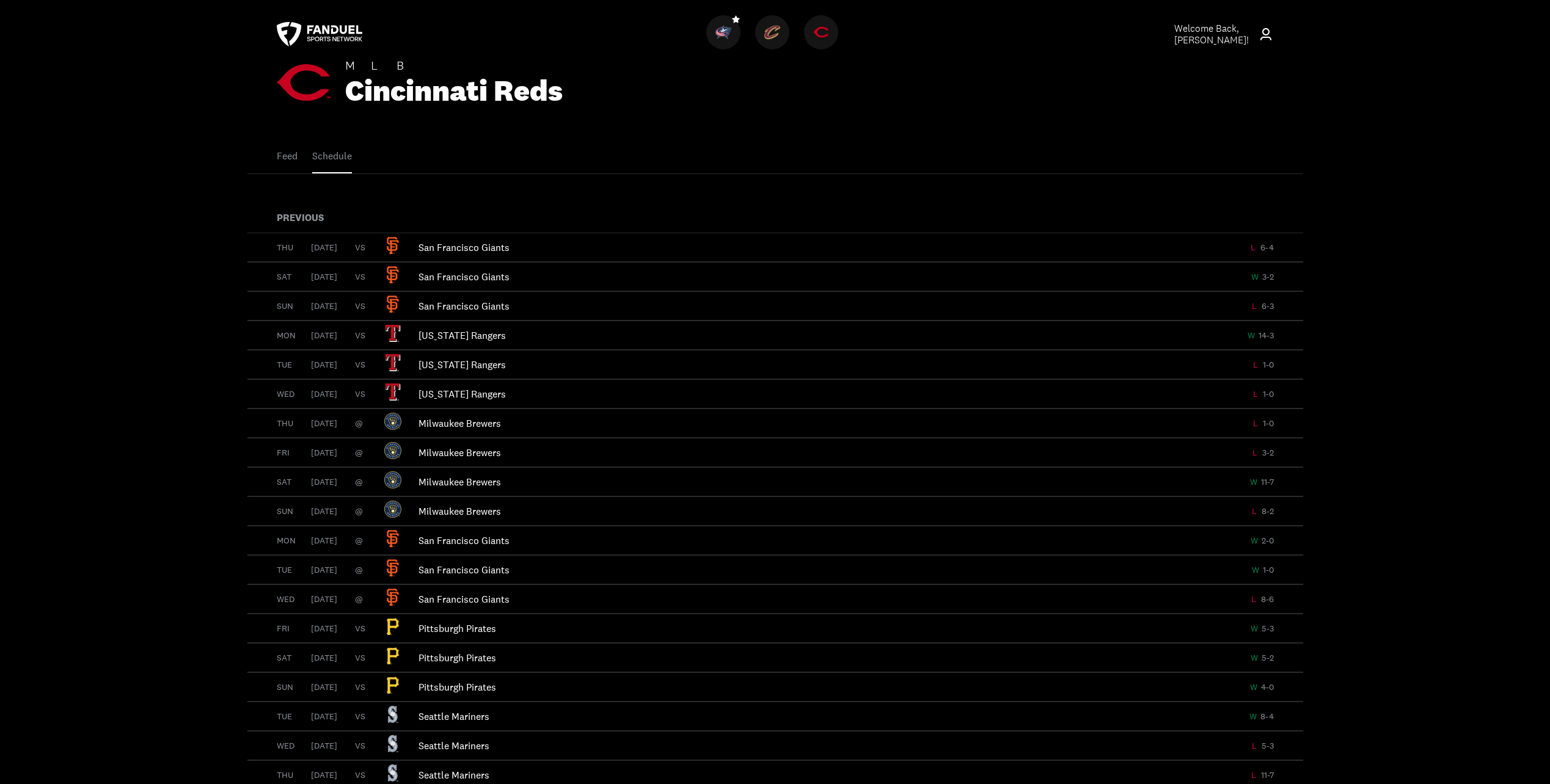
click at [729, 28] on img at bounding box center [724, 33] width 16 height 16
